Goal: Find contact information: Find contact information

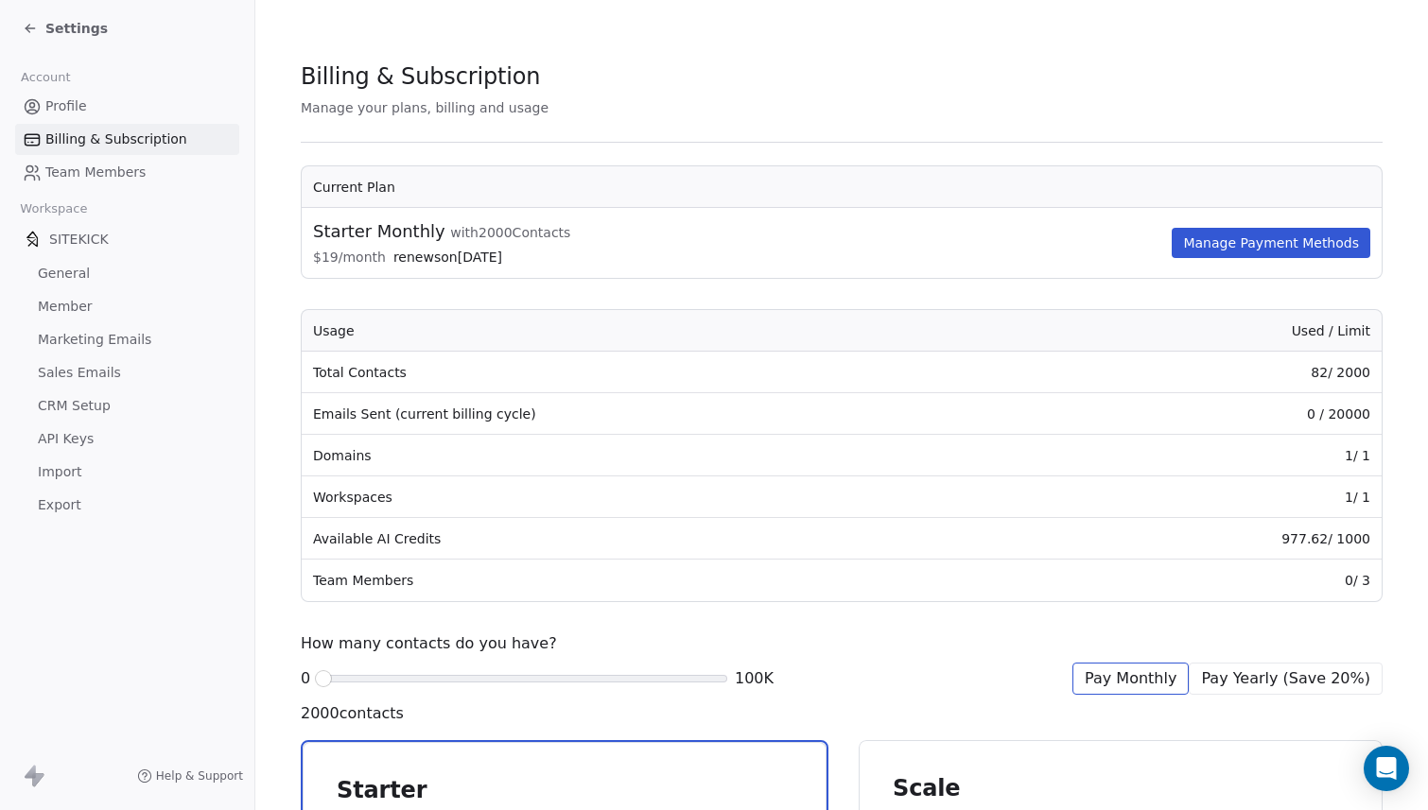
scroll to position [635, 0]
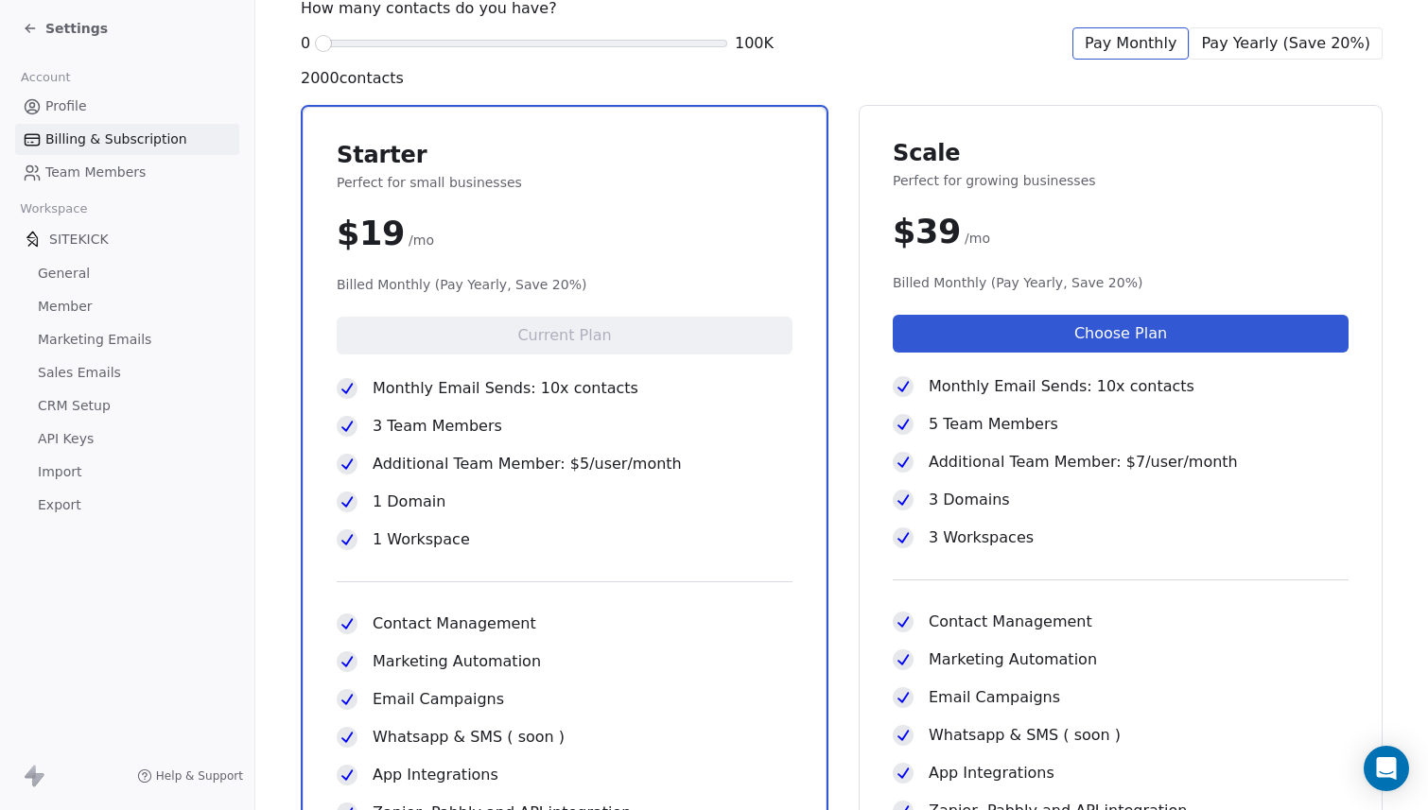
click at [84, 39] on div "Settings" at bounding box center [131, 28] width 217 height 26
click at [79, 23] on span "Settings" at bounding box center [76, 28] width 62 height 19
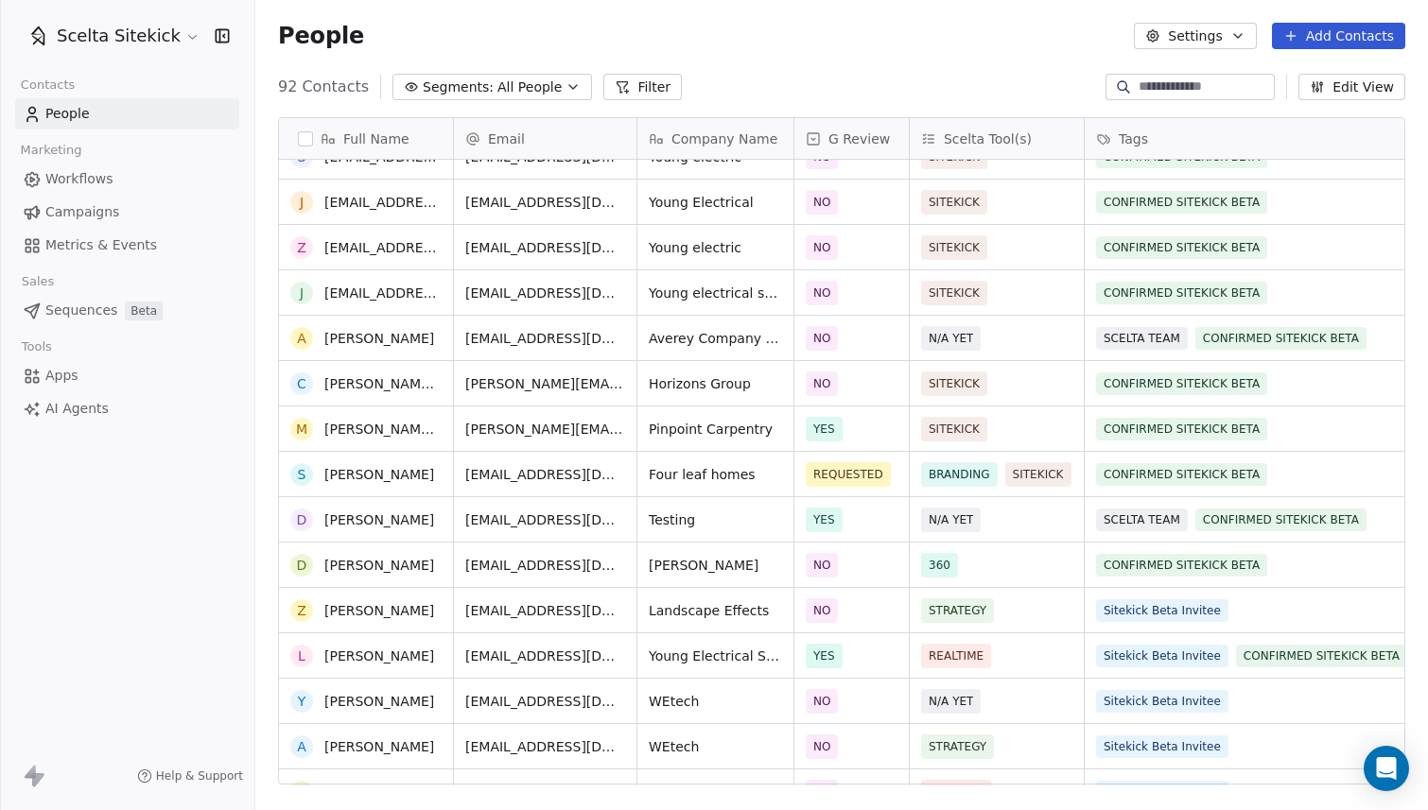
scroll to position [0, 2]
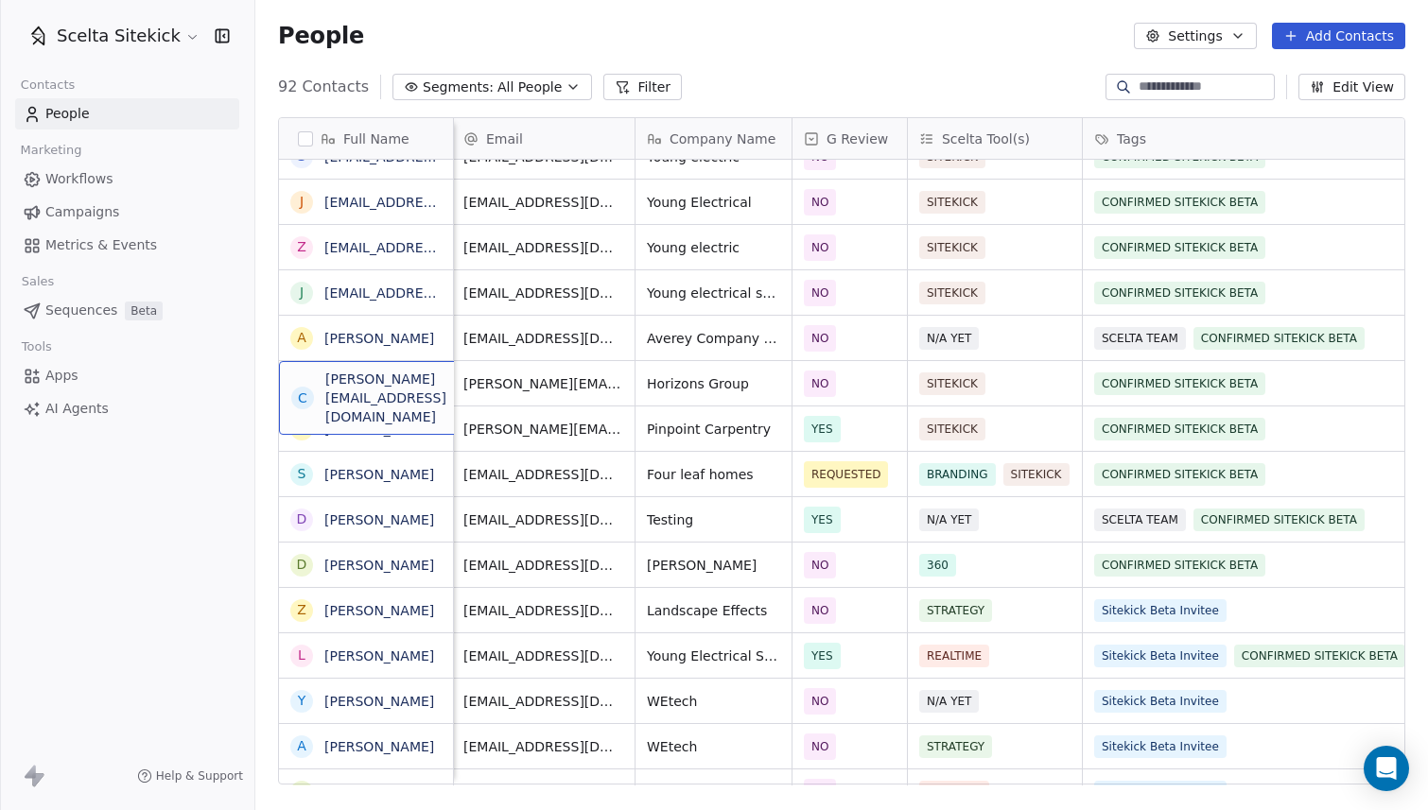
click at [412, 392] on span "[PERSON_NAME][EMAIL_ADDRESS][DOMAIN_NAME]" at bounding box center [420, 398] width 191 height 57
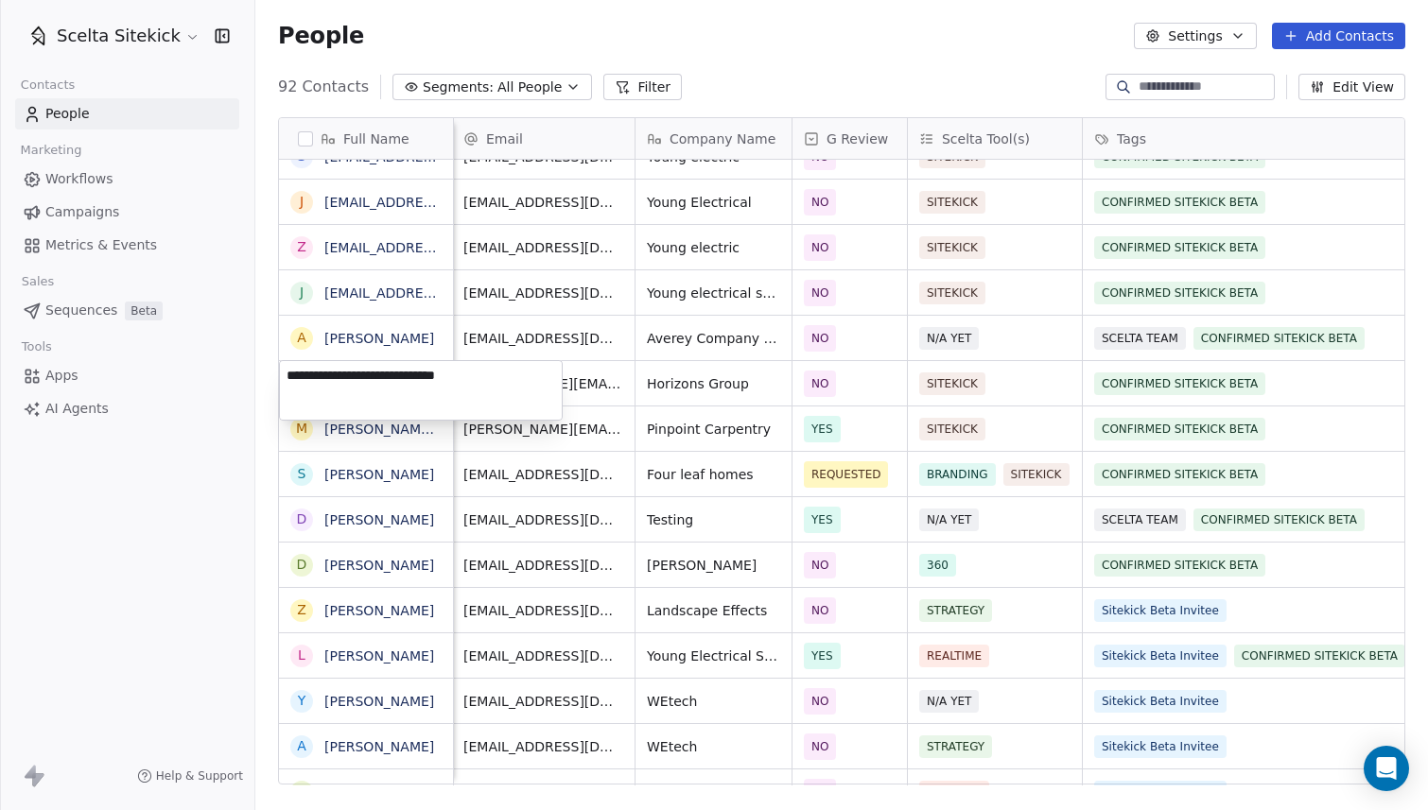
click at [430, 383] on textarea "**********" at bounding box center [421, 390] width 282 height 59
click at [212, 473] on html "Scelta Sitekick Contacts People Marketing Workflows Campaigns Metrics & Events …" at bounding box center [714, 405] width 1428 height 810
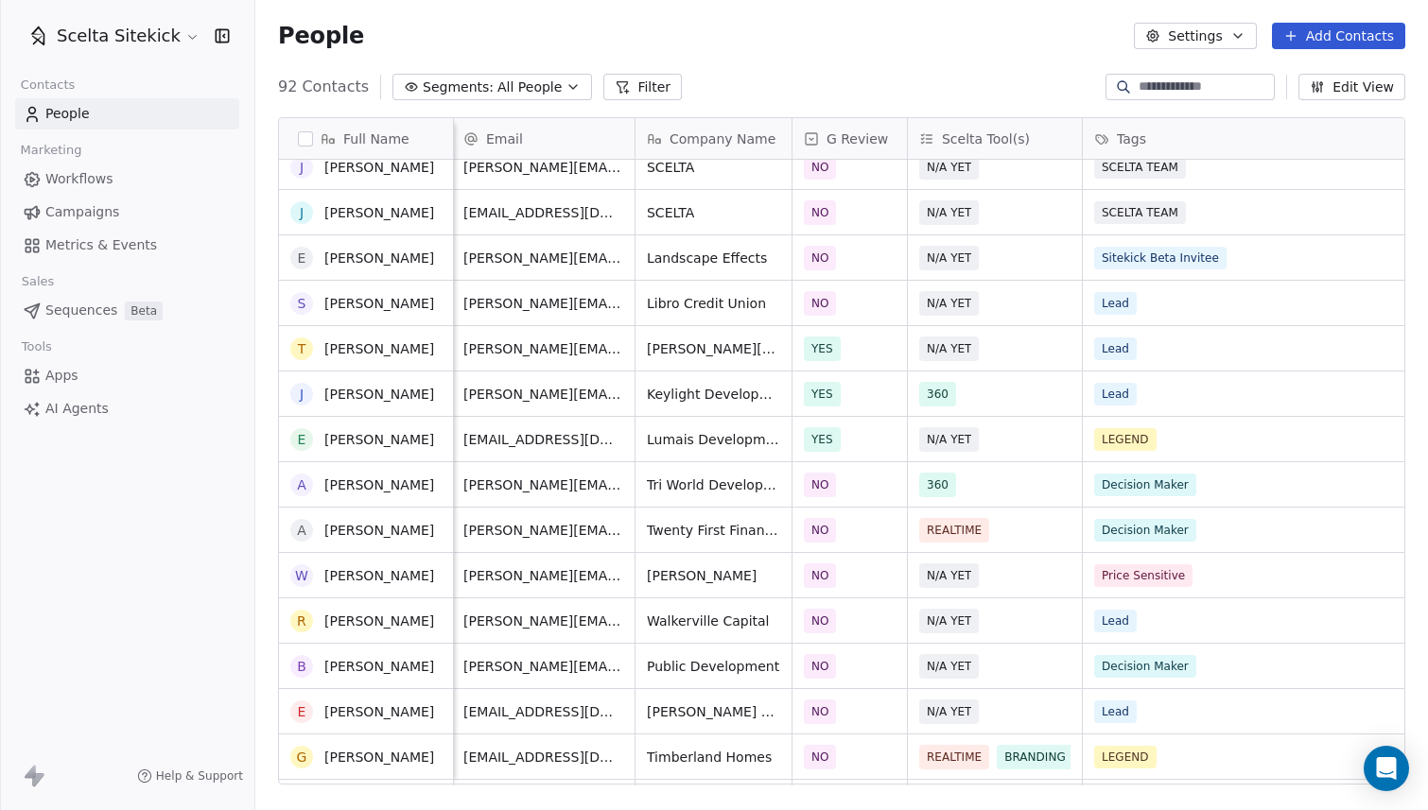
scroll to position [0, 0]
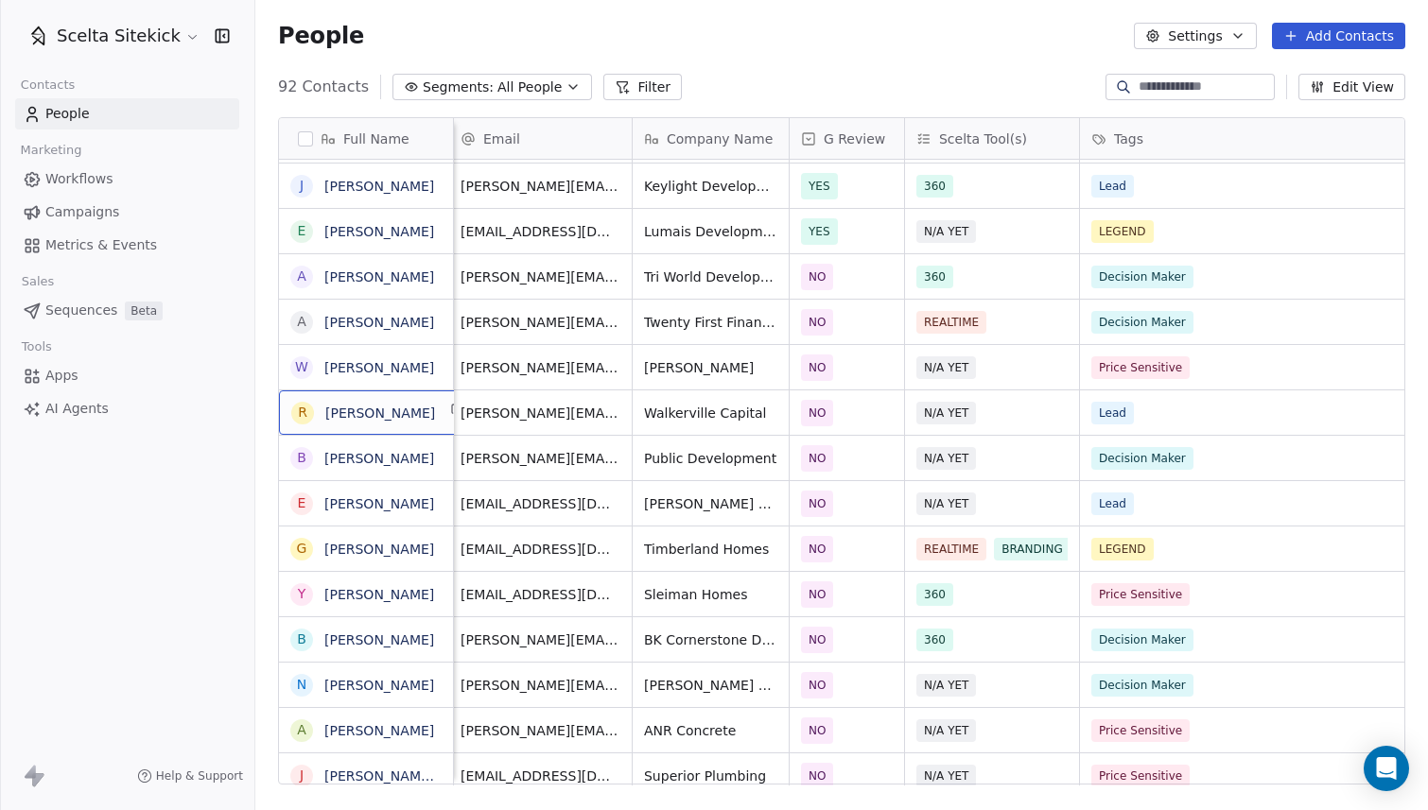
click at [414, 427] on div "R [PERSON_NAME]" at bounding box center [380, 412] width 202 height 44
click at [546, 422] on html "Scelta Sitekick Contacts People Marketing Workflows Campaigns Metrics & Events …" at bounding box center [714, 405] width 1428 height 810
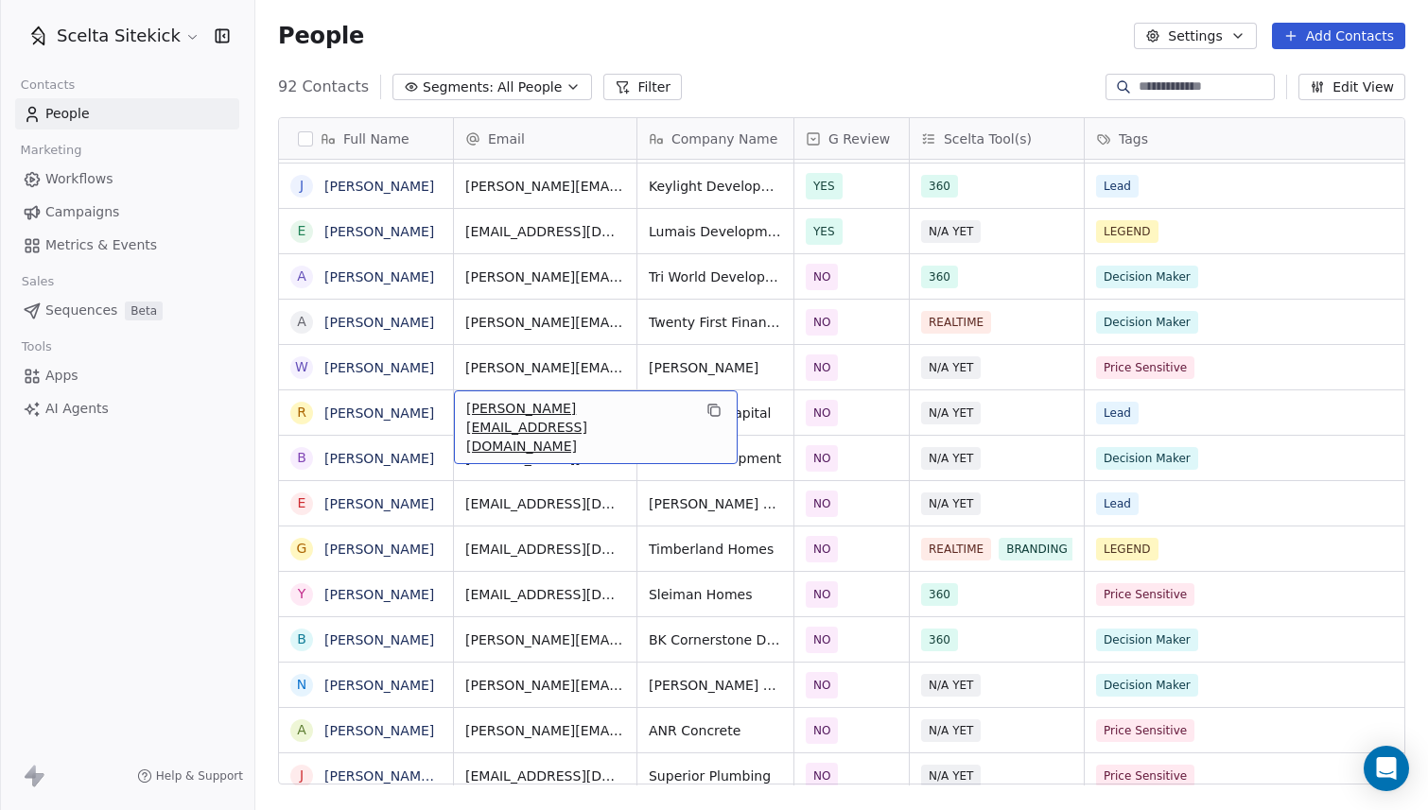
click at [543, 430] on div "[PERSON_NAME][EMAIL_ADDRESS][DOMAIN_NAME]" at bounding box center [596, 427] width 284 height 74
click at [651, 415] on input "**********" at bounding box center [570, 413] width 223 height 38
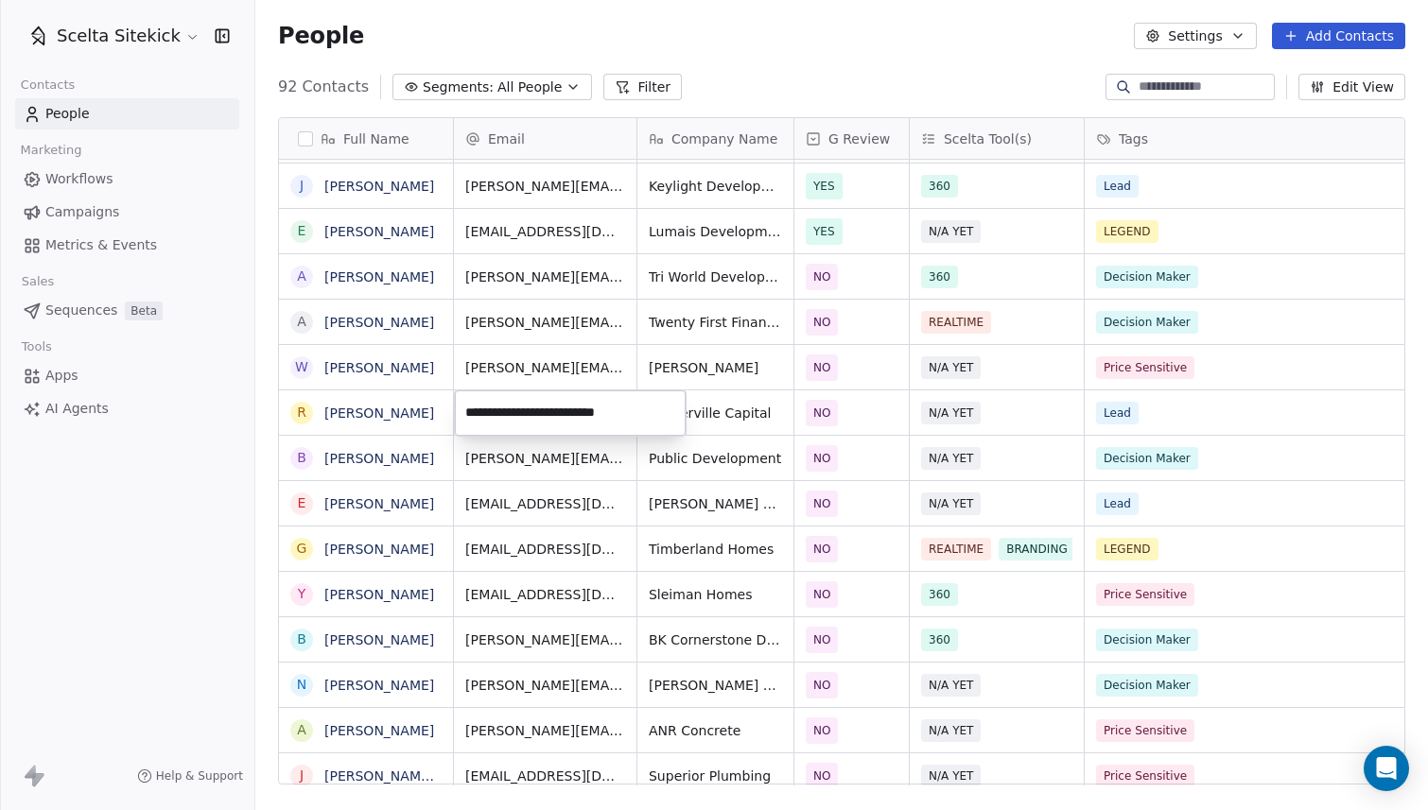
click at [425, 695] on html "Scelta Sitekick Contacts People Marketing Workflows Campaigns Metrics & Events …" at bounding box center [714, 405] width 1428 height 810
click at [409, 679] on div "N [PERSON_NAME]" at bounding box center [380, 685] width 202 height 44
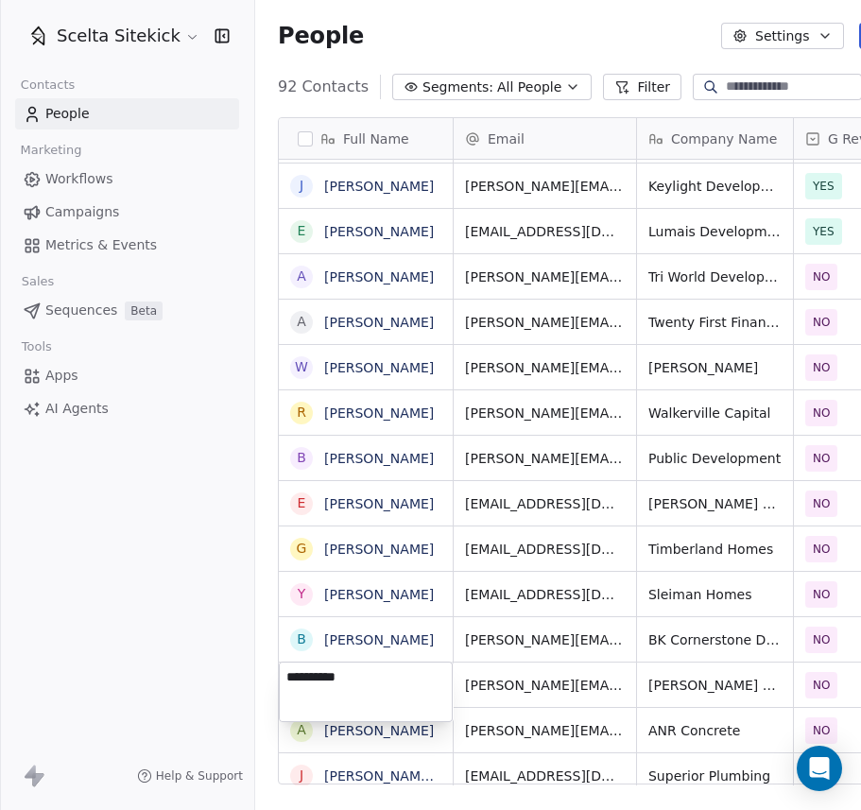
scroll to position [713, 759]
click at [169, 645] on html "Scelta Sitekick Contacts People Marketing Workflows Campaigns Metrics & Events …" at bounding box center [430, 405] width 861 height 810
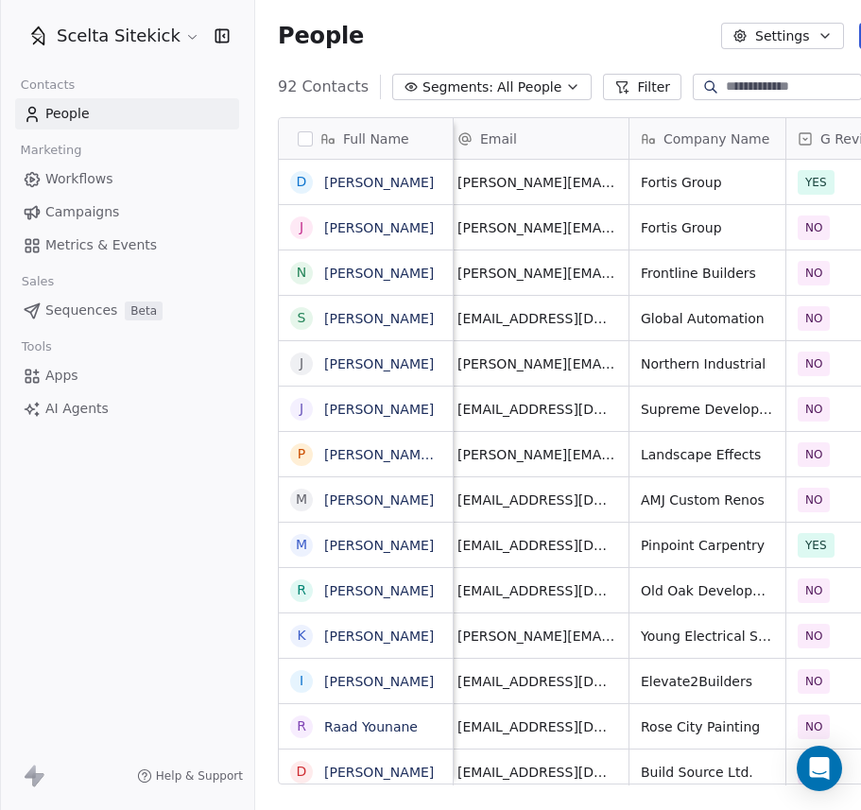
scroll to position [2979, 0]
